Goal: Information Seeking & Learning: Learn about a topic

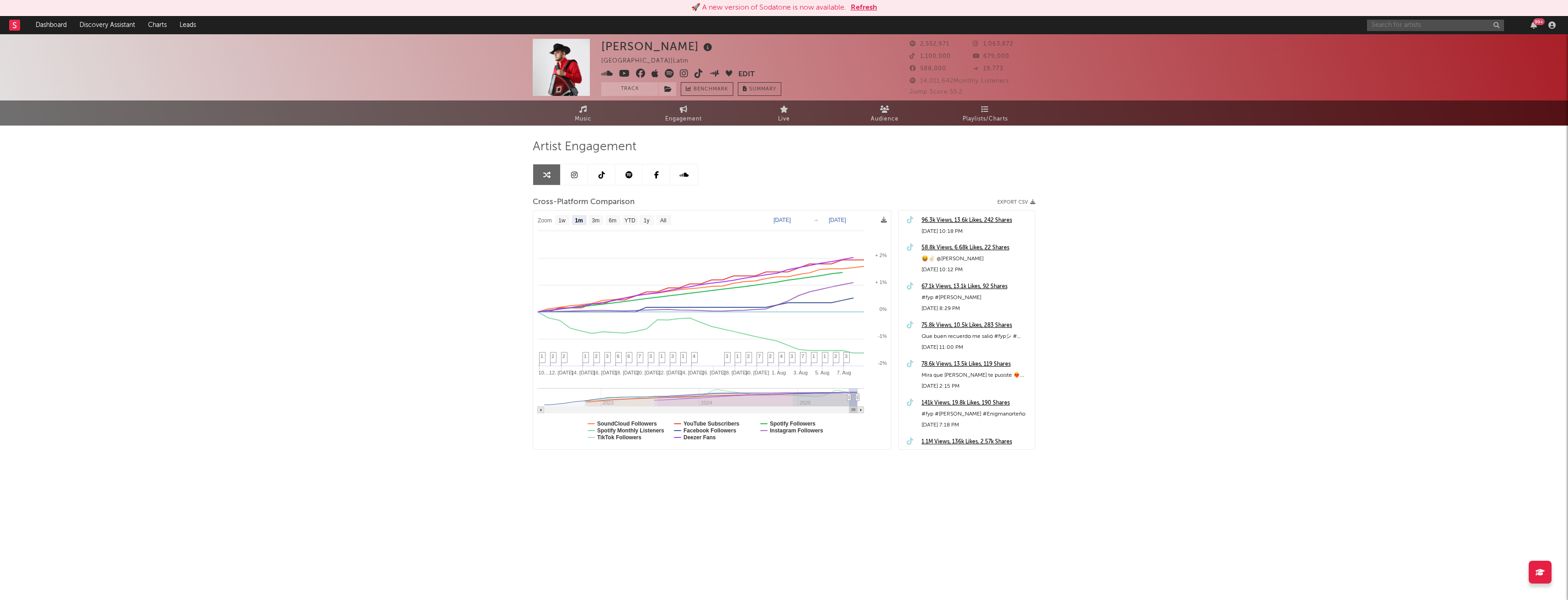
click at [1433, 25] on input "text" at bounding box center [1436, 26] width 137 height 12
type input "[PERSON_NAME]"
click at [1421, 46] on div "[PERSON_NAME]" at bounding box center [1450, 43] width 101 height 11
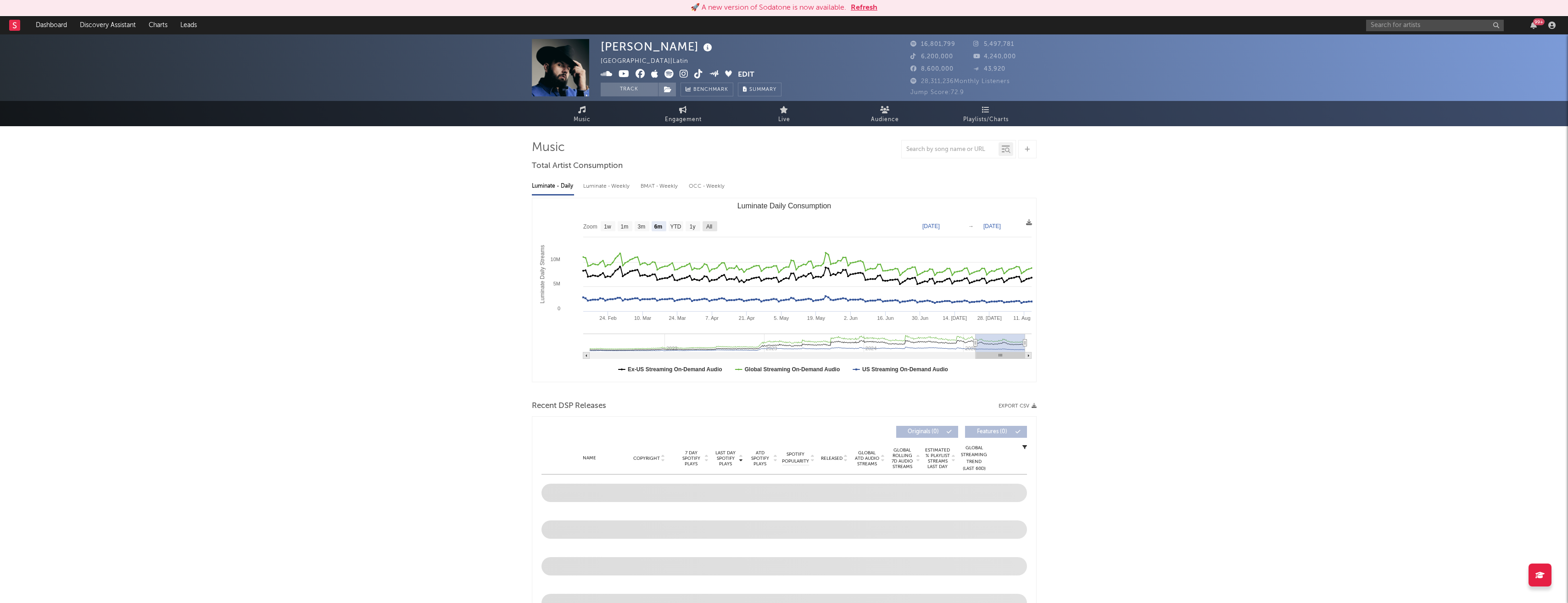
click at [709, 228] on text "All" at bounding box center [709, 226] width 6 height 7
select select "All"
type input "[DATE]"
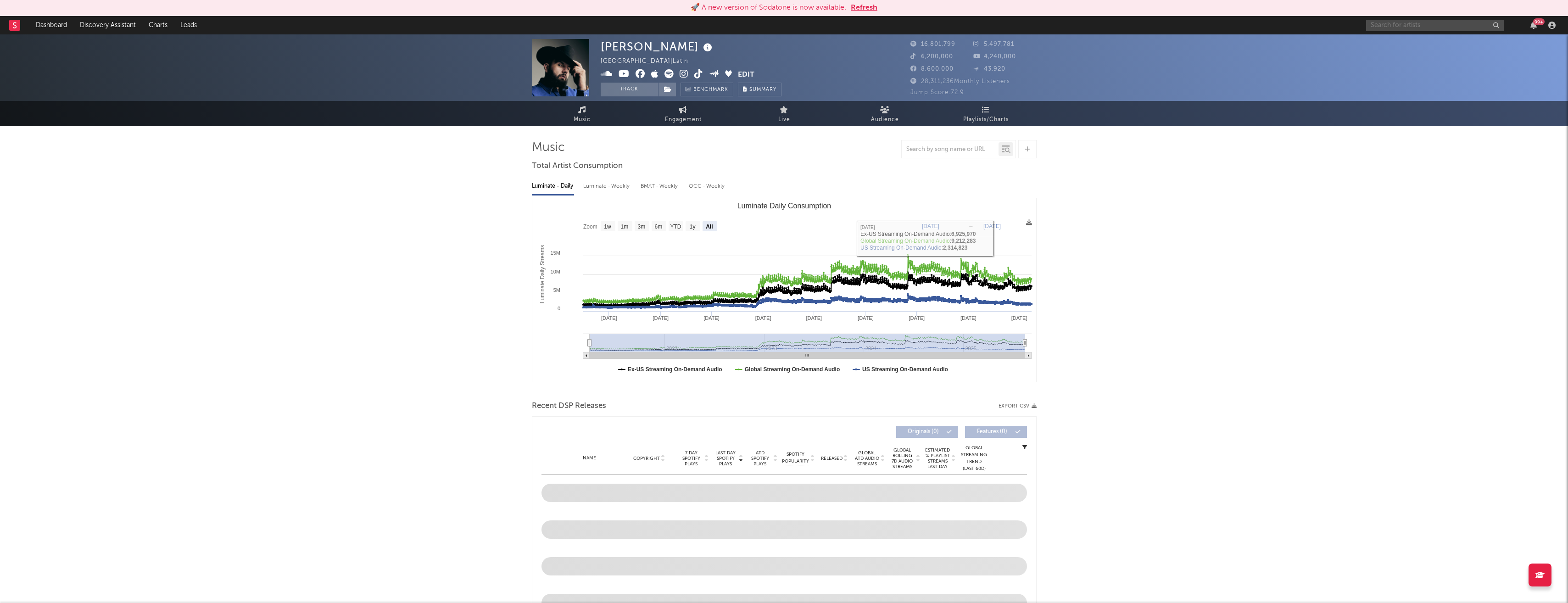
click at [1406, 24] on input "text" at bounding box center [1435, 26] width 137 height 12
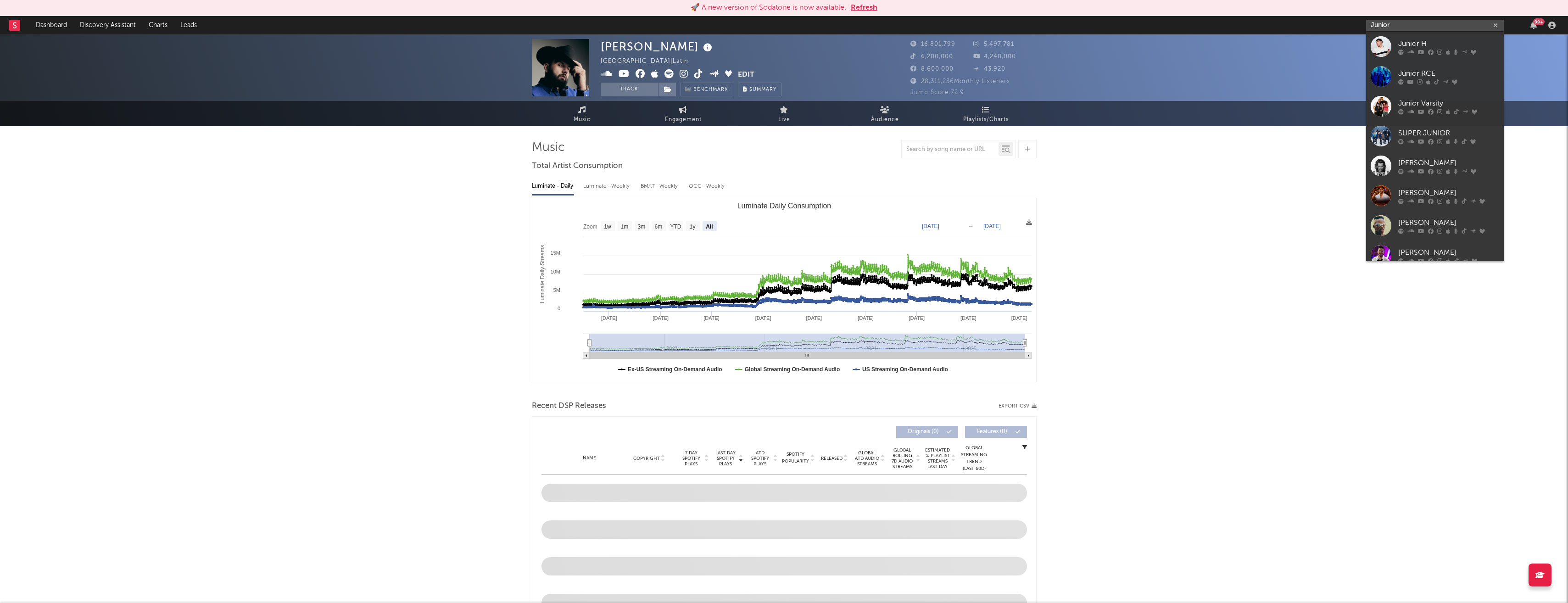
type input "Junior"
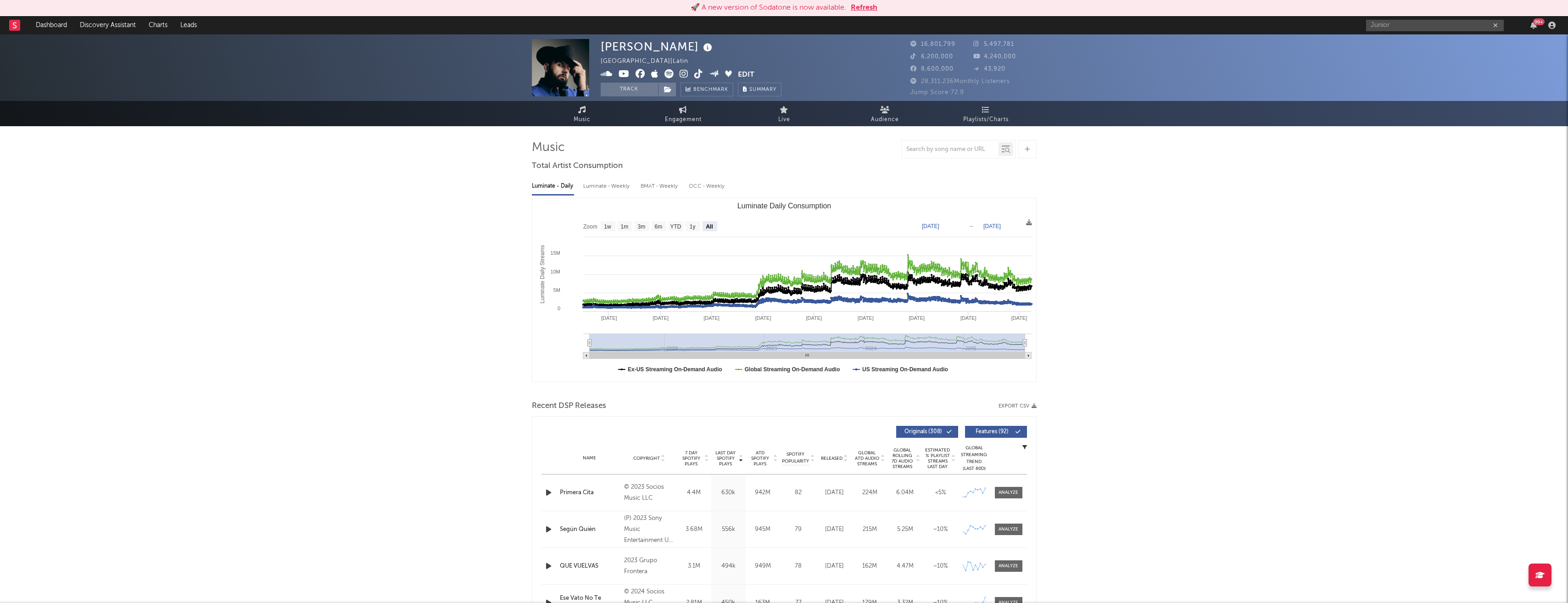
click at [1400, 42] on div "[PERSON_NAME] [GEOGRAPHIC_DATA] | Latin Edit Track Benchmark Summary 16,801,799…" at bounding box center [784, 68] width 1568 height 67
click at [1414, 25] on input "Junior" at bounding box center [1435, 26] width 137 height 12
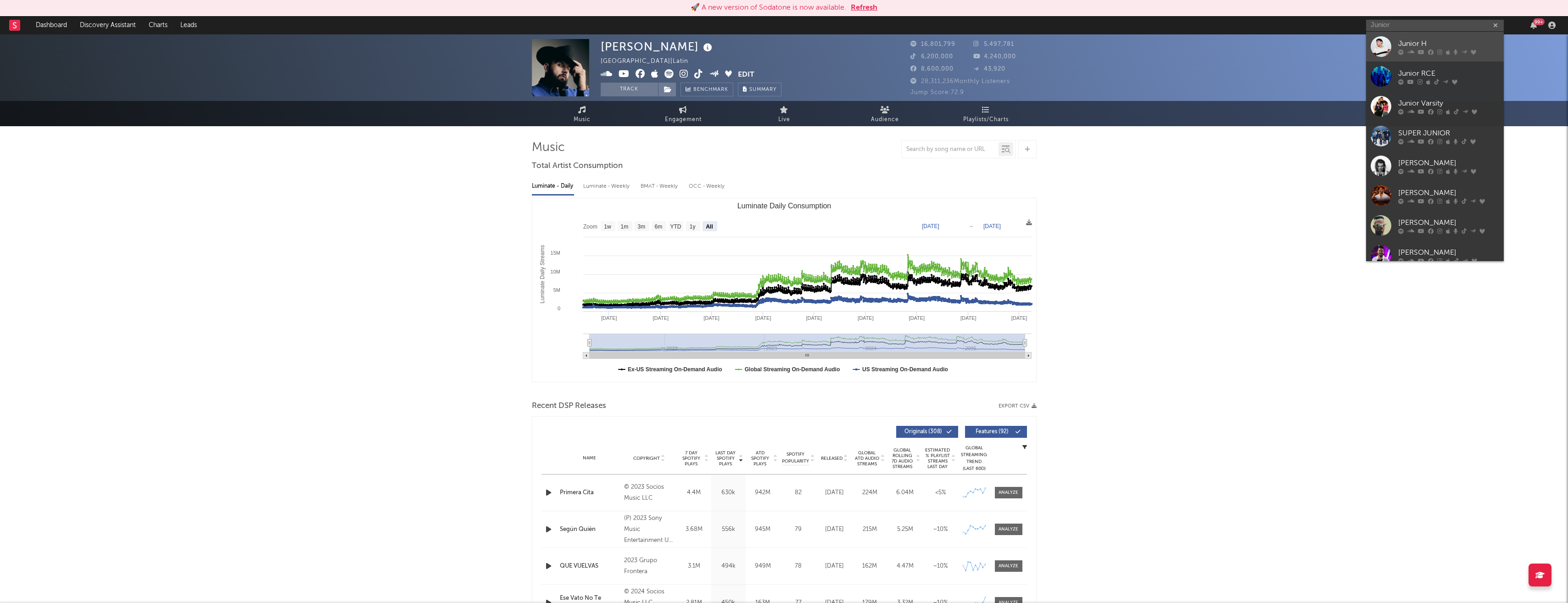
click at [1425, 50] on div at bounding box center [1448, 51] width 101 height 5
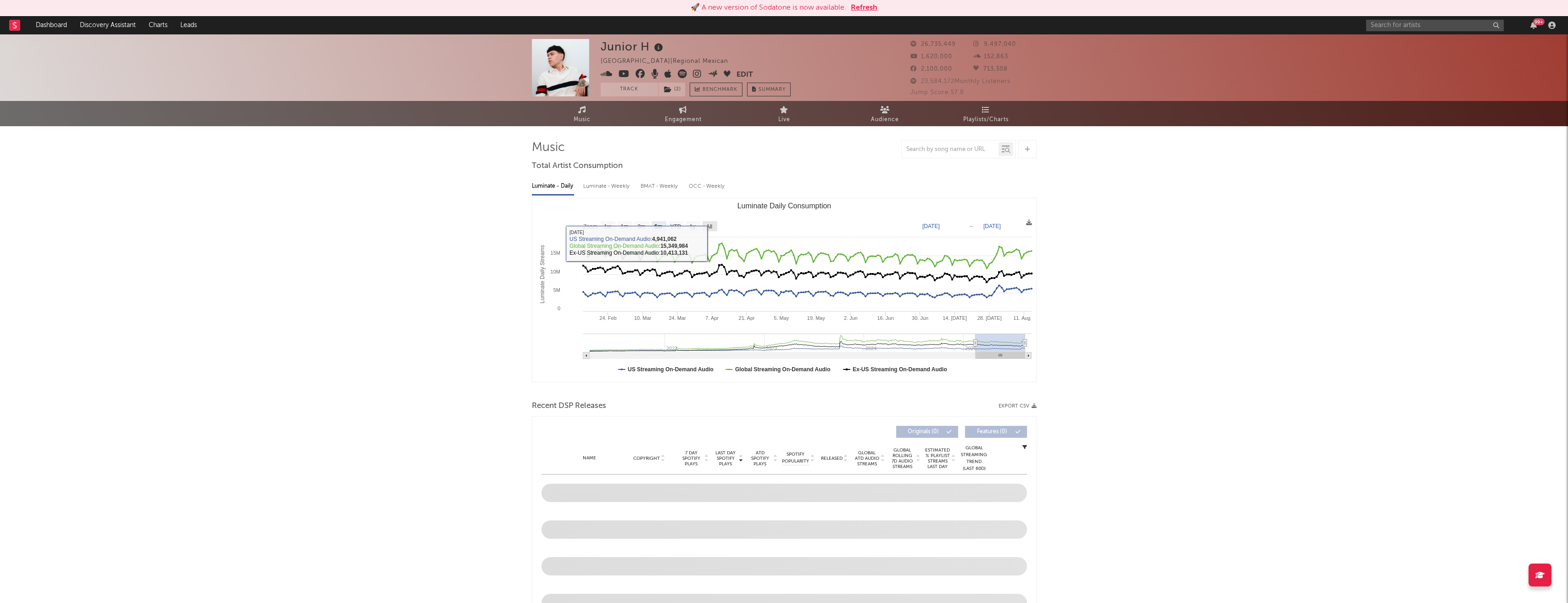
click at [709, 226] on text "All" at bounding box center [709, 226] width 6 height 7
select select "All"
type input "[DATE]"
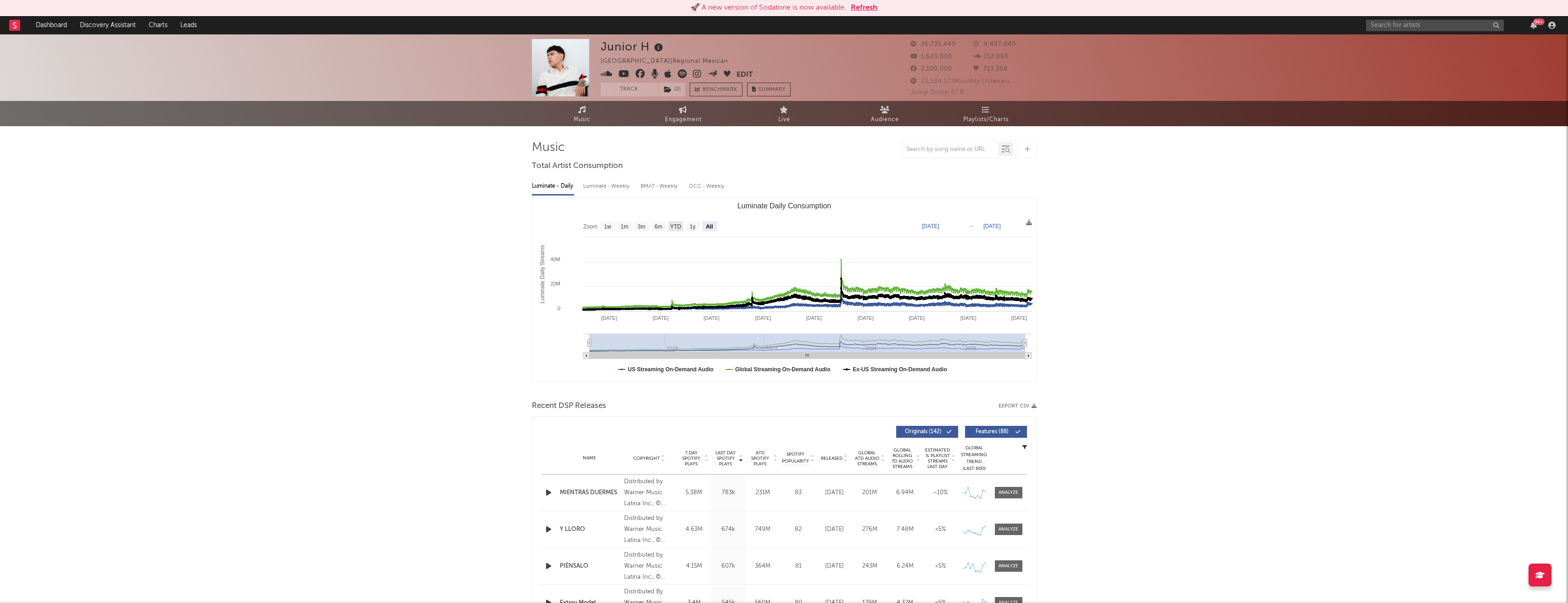
click at [678, 224] on text "YTD" at bounding box center [675, 226] width 11 height 7
select select "YTD"
type input "[DATE]"
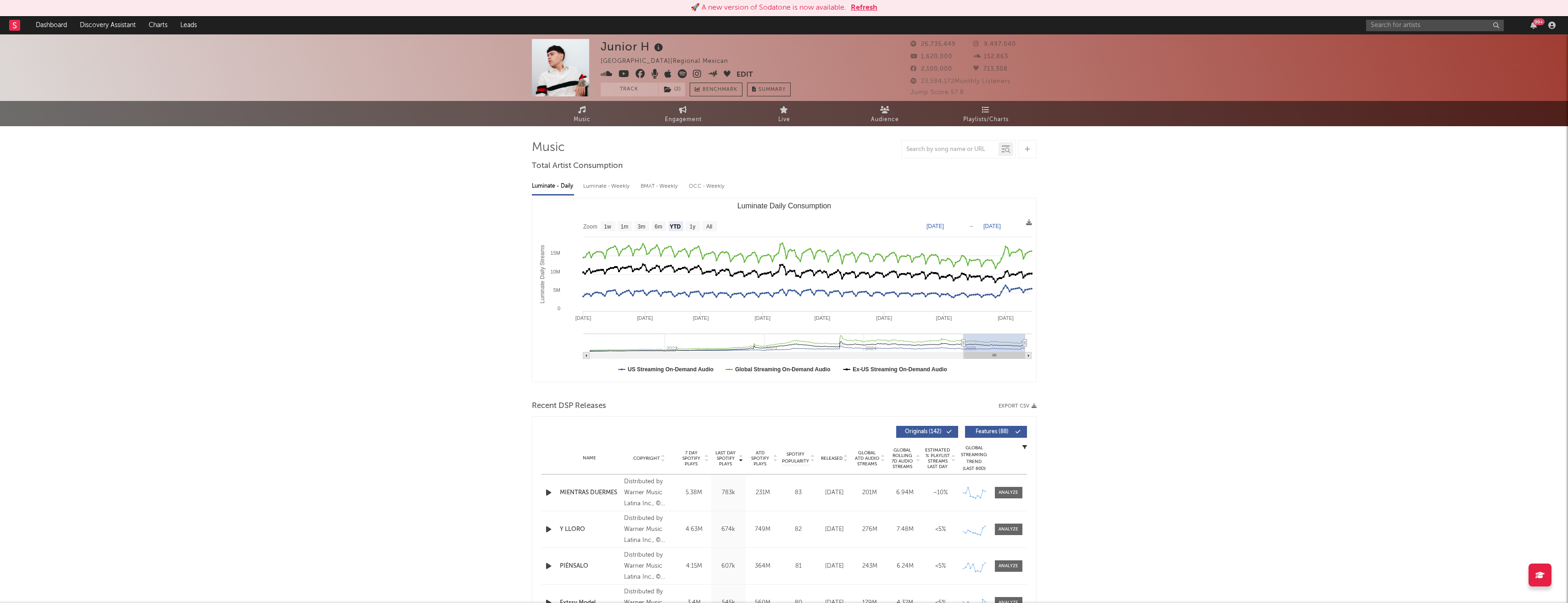
click at [709, 185] on div "OCC - Weekly" at bounding box center [707, 186] width 37 height 16
select select "1w"
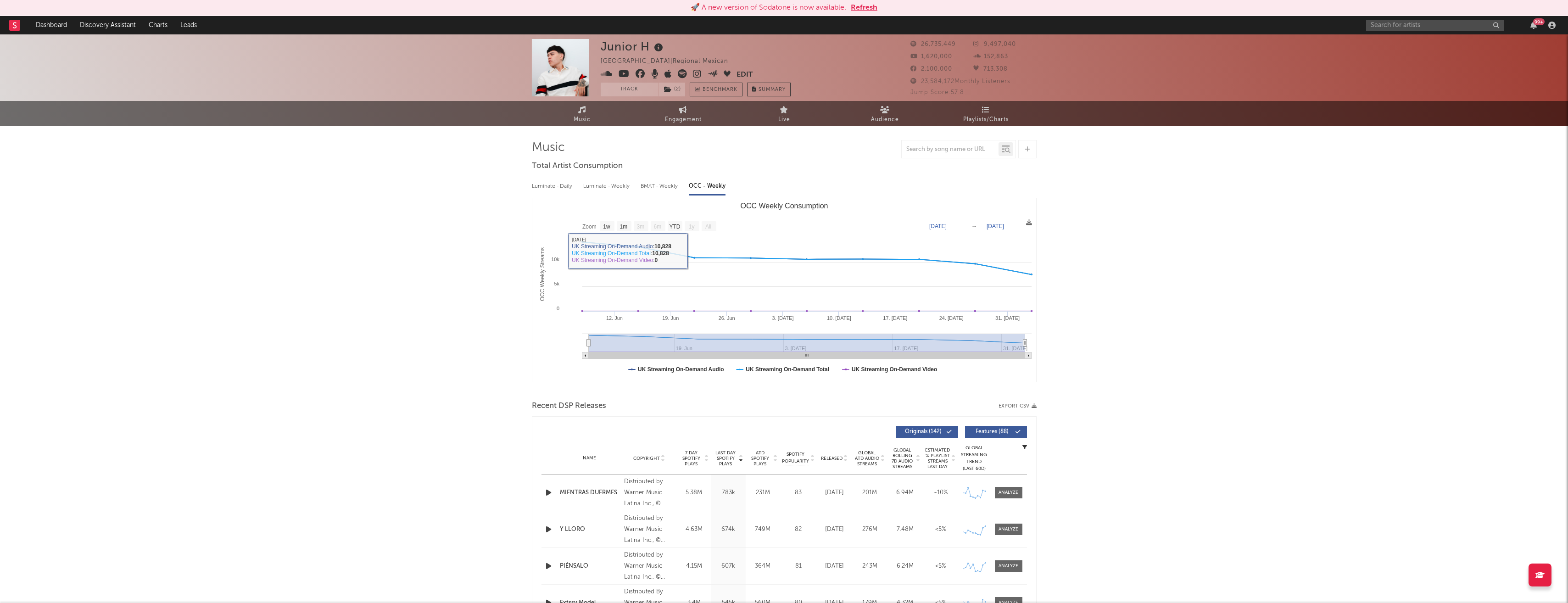
click at [556, 187] on div "Luminate - Daily" at bounding box center [553, 186] width 42 height 16
select select "6m"
